Goal: Information Seeking & Learning: Learn about a topic

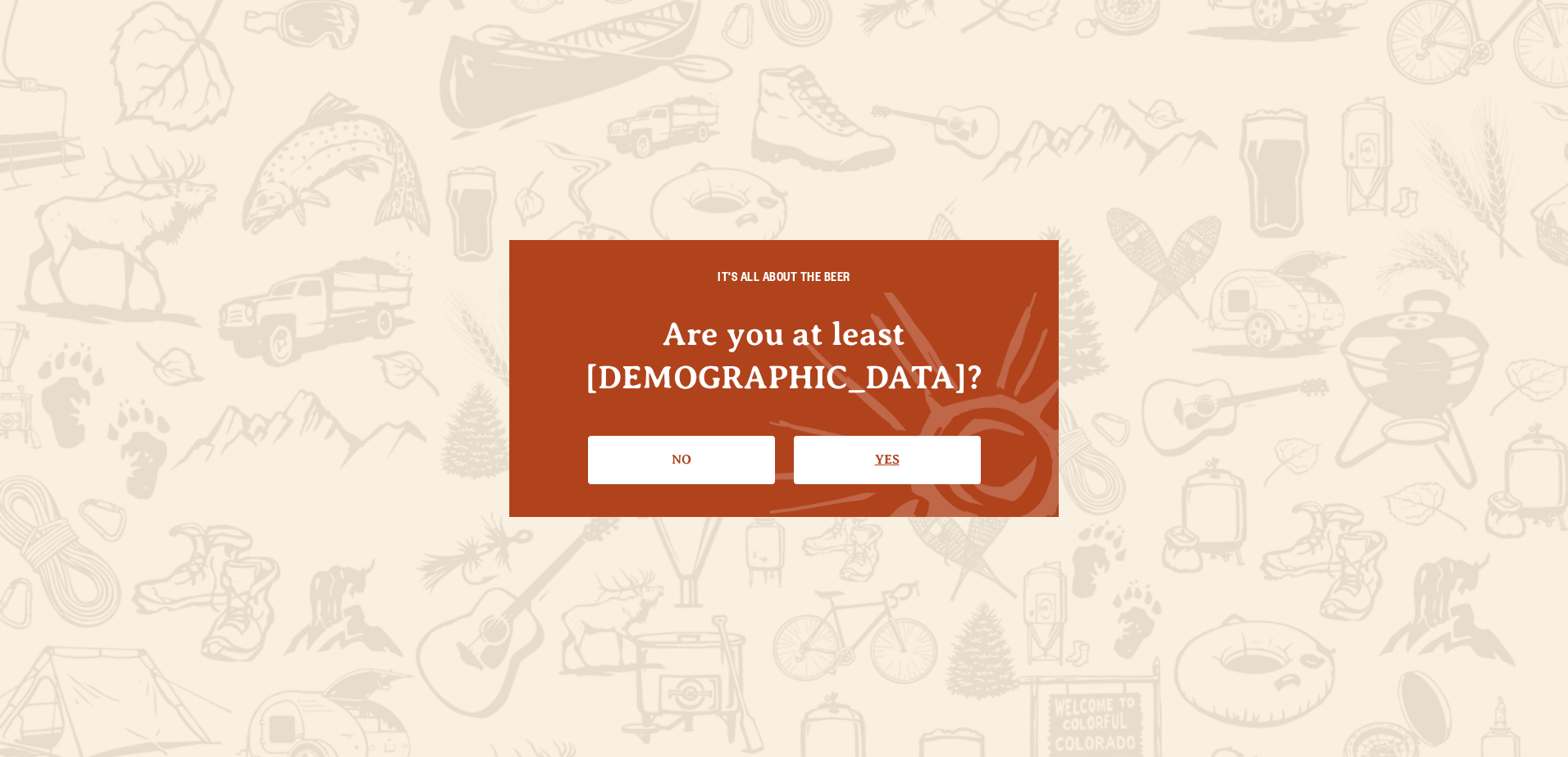
click at [837, 440] on link "Yes" at bounding box center [887, 459] width 187 height 47
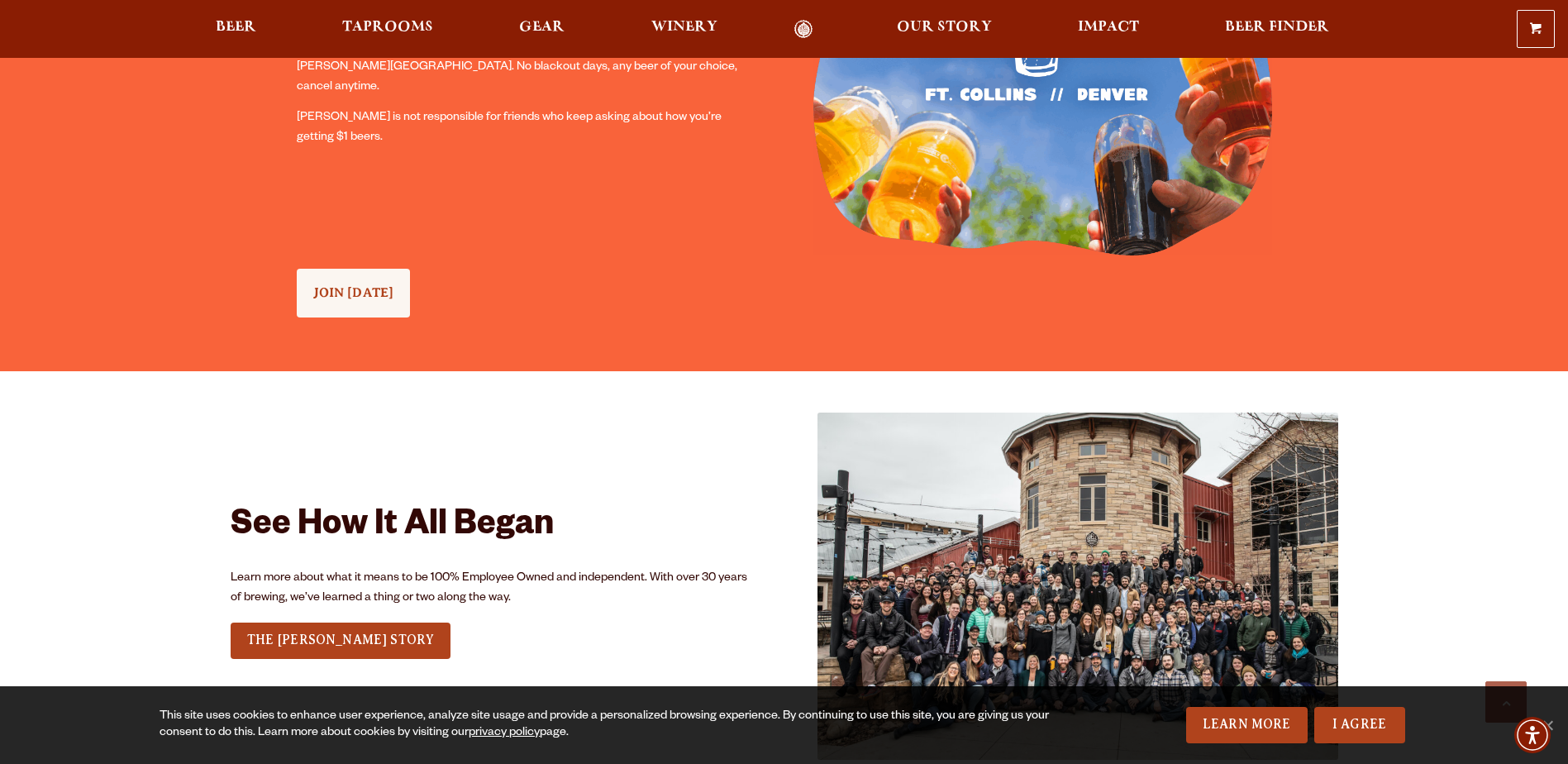
scroll to position [4843, 0]
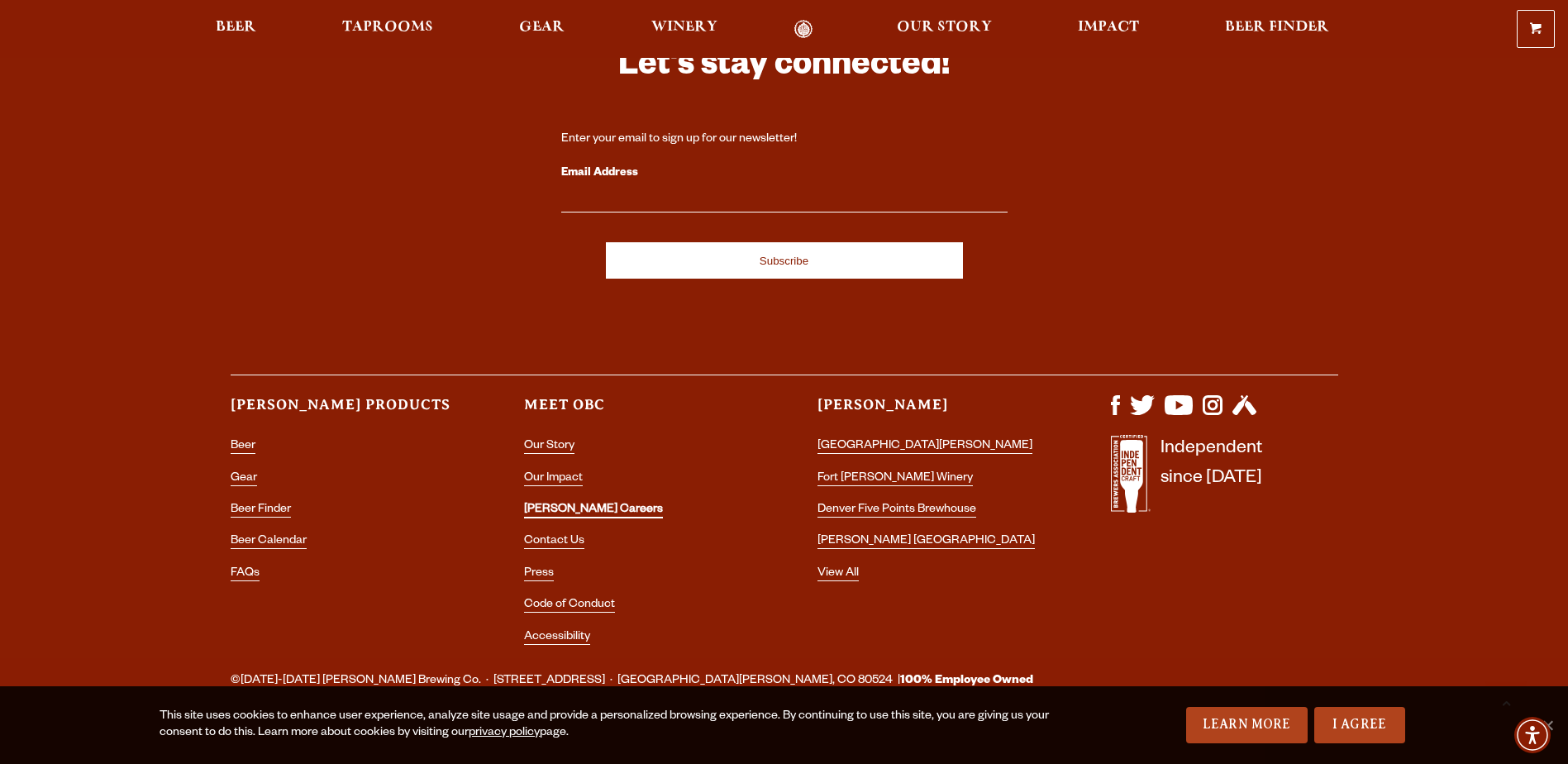
click at [555, 504] on link "[PERSON_NAME] Careers" at bounding box center [593, 511] width 139 height 15
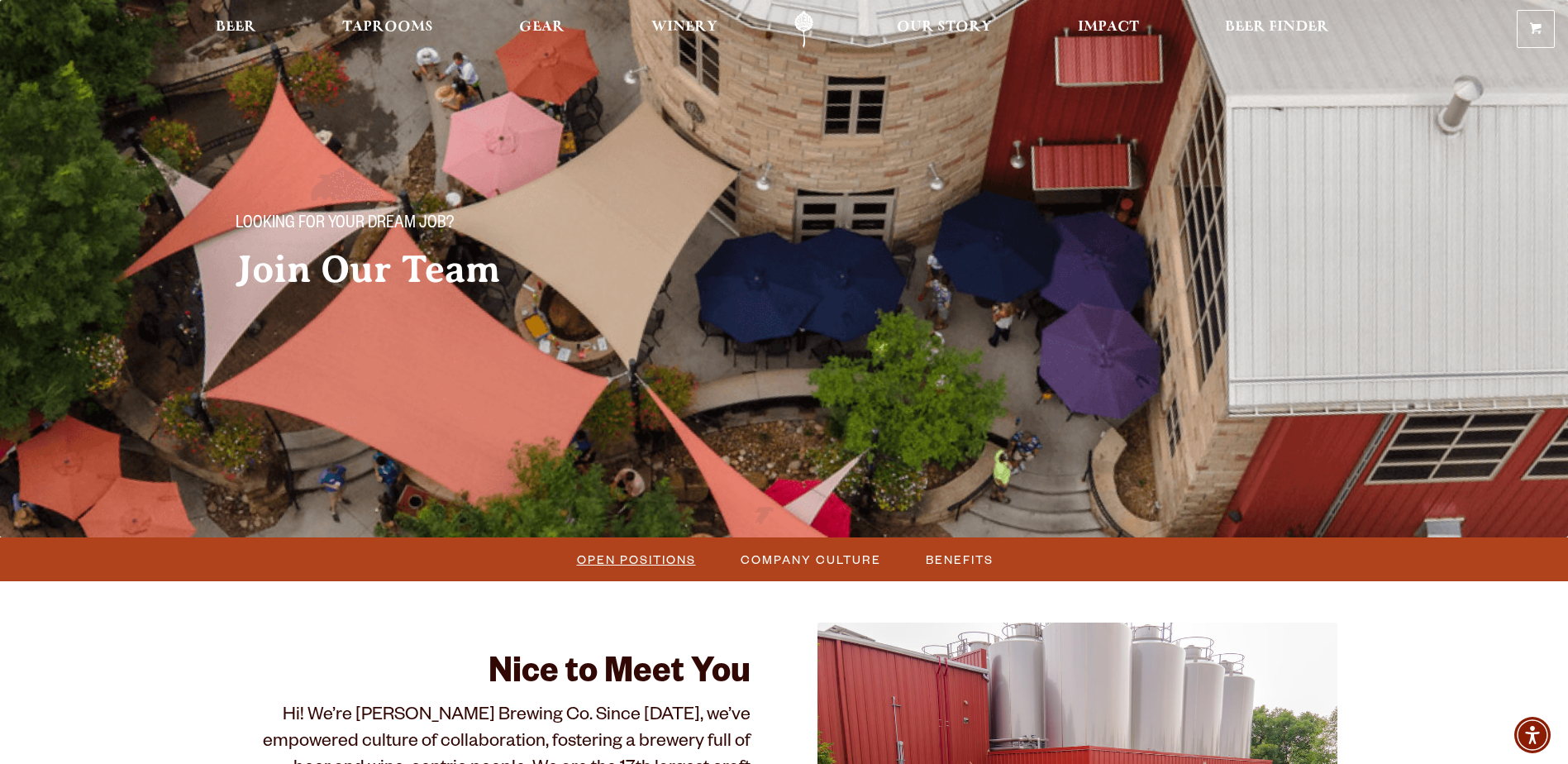
click at [648, 557] on span "Open Positions" at bounding box center [637, 560] width 119 height 24
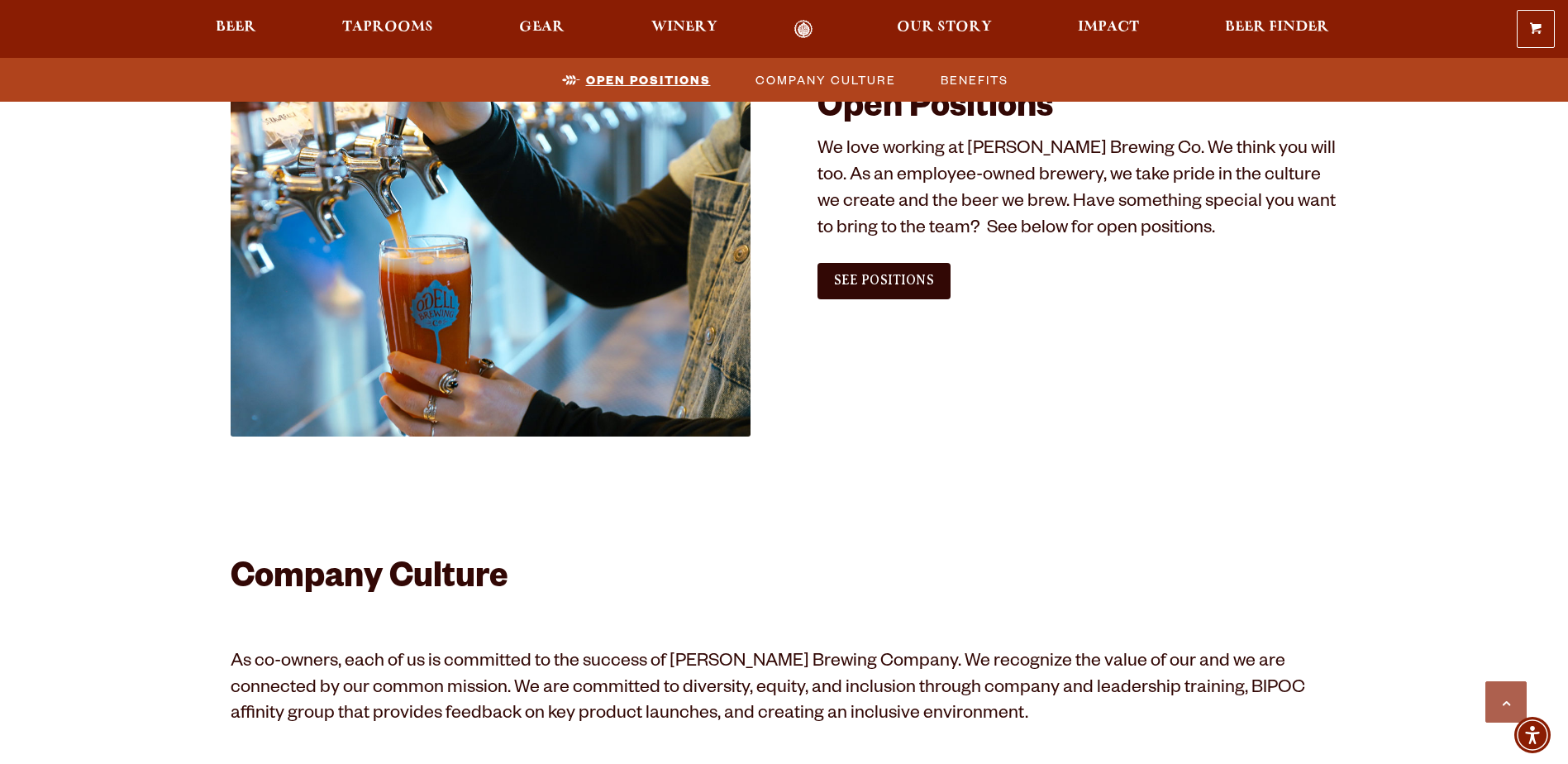
scroll to position [1006, 0]
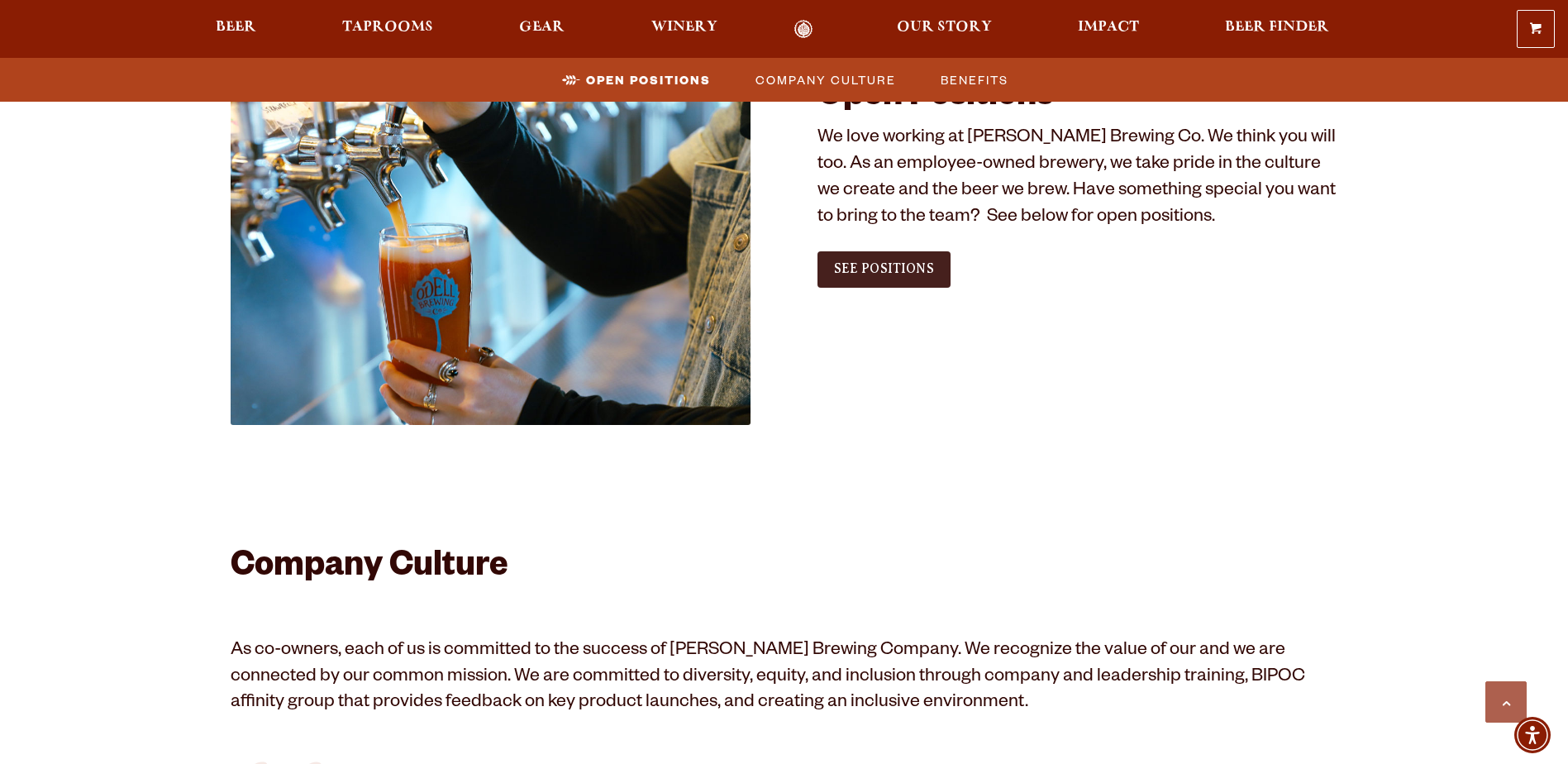
click at [910, 271] on span "See Positions" at bounding box center [884, 269] width 100 height 15
